Goal: Information Seeking & Learning: Learn about a topic

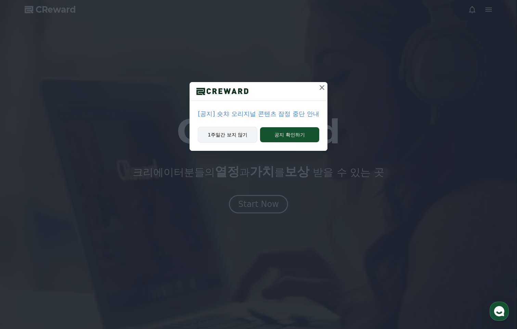
click at [228, 137] on button "1주일간 보지 않기" at bounding box center [228, 135] width 60 height 16
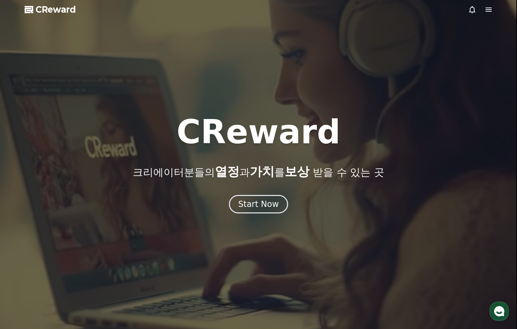
click at [474, 12] on icon at bounding box center [472, 9] width 6 height 7
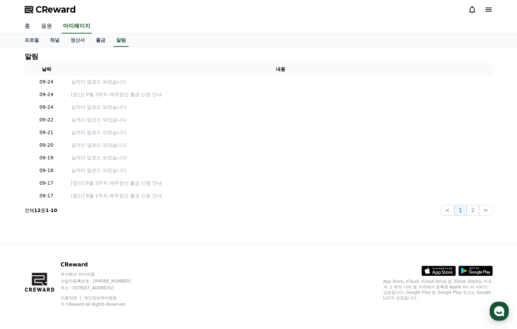
click at [28, 26] on link "홈" at bounding box center [27, 26] width 16 height 14
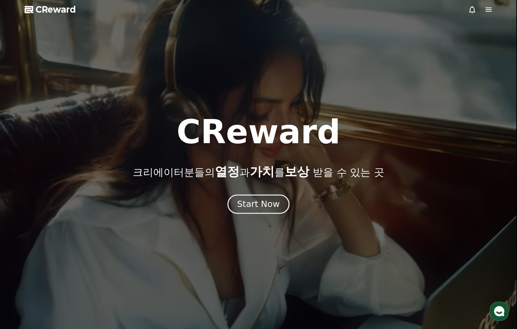
click at [253, 204] on div "Start Now" at bounding box center [258, 205] width 42 height 12
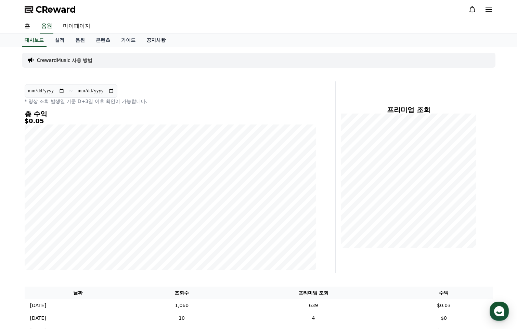
click at [162, 42] on link "공지사항" at bounding box center [156, 40] width 30 height 13
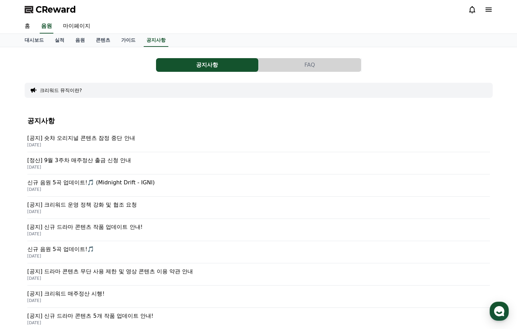
click at [79, 138] on p "[공지] 숏챠 오리지널 콘텐츠 잠정 중단 안내" at bounding box center [258, 138] width 463 height 8
click at [98, 39] on link "콘텐츠" at bounding box center [102, 40] width 25 height 13
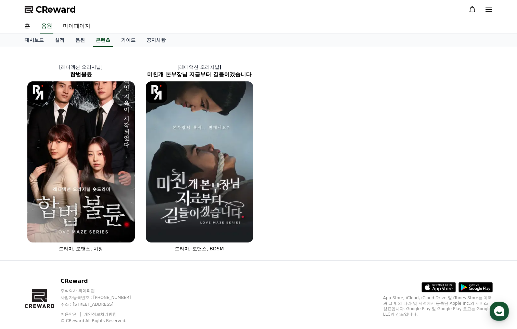
click at [362, 98] on div "[레디액션 오리지널] 합법불륜 드라마, 로맨스, 치정 [레디액션 오리지널] 미친개 본부장님 지금부터 길들이겠습니다 드라마, 로맨스, BDSM" at bounding box center [259, 154] width 474 height 208
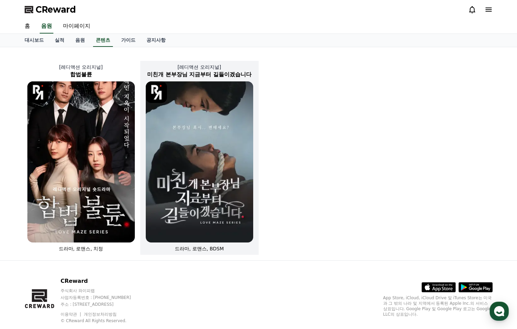
click at [212, 132] on img at bounding box center [200, 161] width 108 height 161
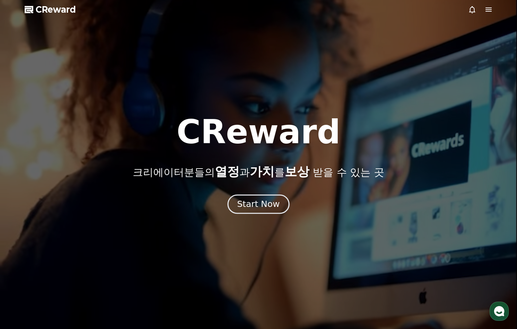
click at [264, 205] on div "Start Now" at bounding box center [258, 205] width 42 height 12
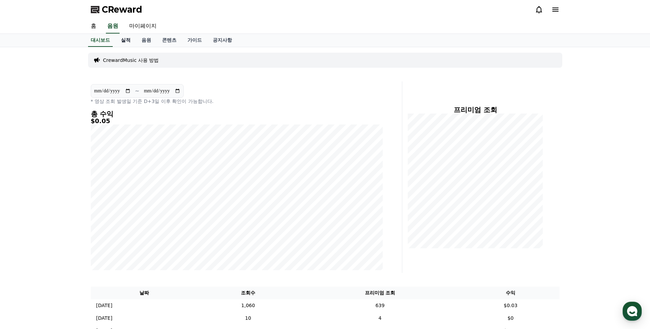
click at [125, 42] on link "실적" at bounding box center [125, 40] width 21 height 13
